Goal: Navigation & Orientation: Find specific page/section

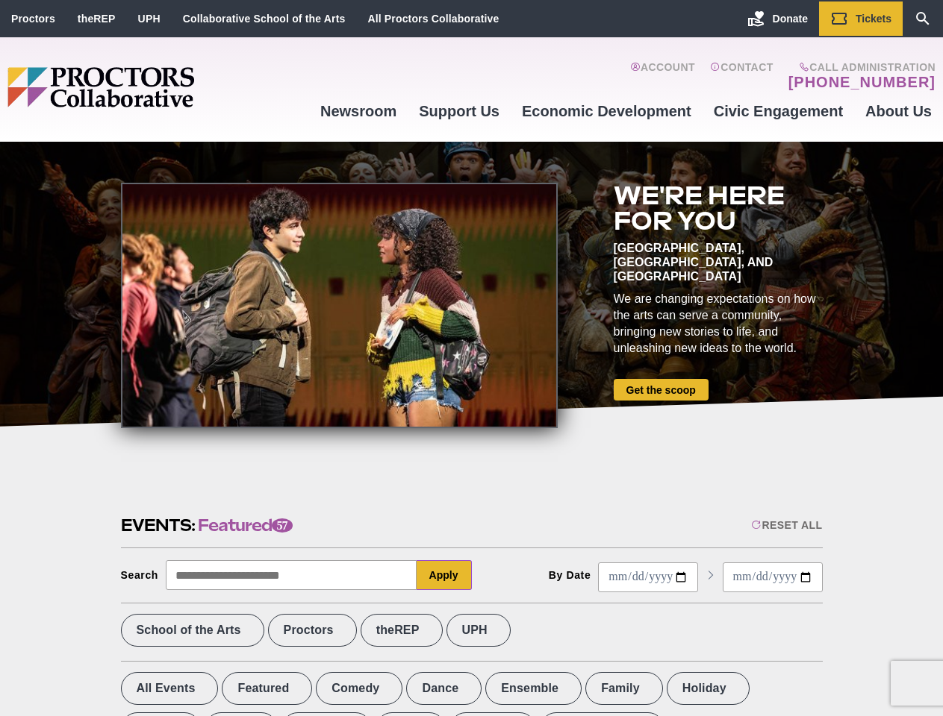
click at [471, 358] on div at bounding box center [339, 306] width 437 height 246
click at [785, 525] on div "Reset All" at bounding box center [786, 525] width 71 height 12
click at [444, 575] on button "Apply" at bounding box center [443, 575] width 55 height 30
